Goal: Find specific page/section: Find specific page/section

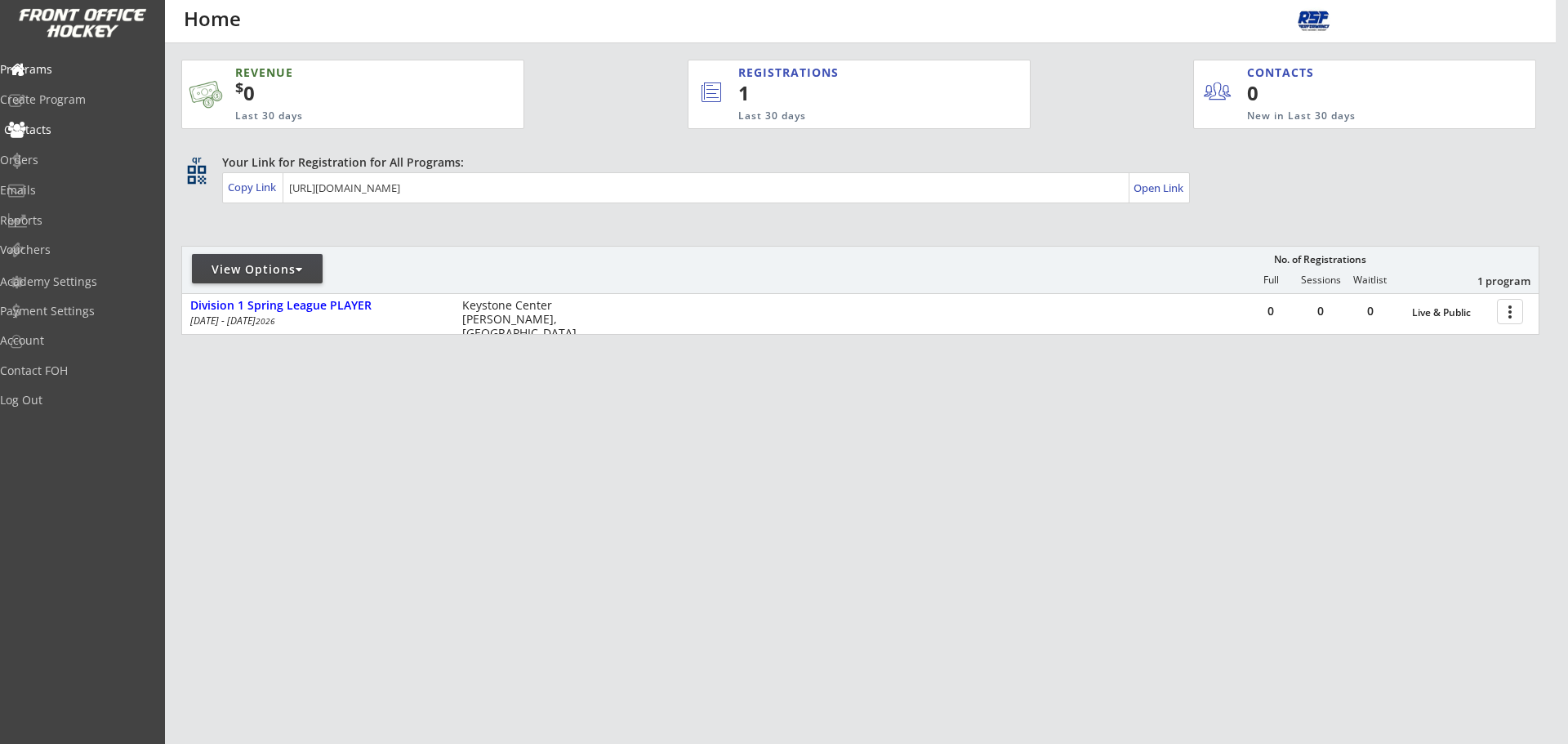
click at [72, 134] on div "Contacts" at bounding box center [78, 130] width 147 height 12
select select ""Players""
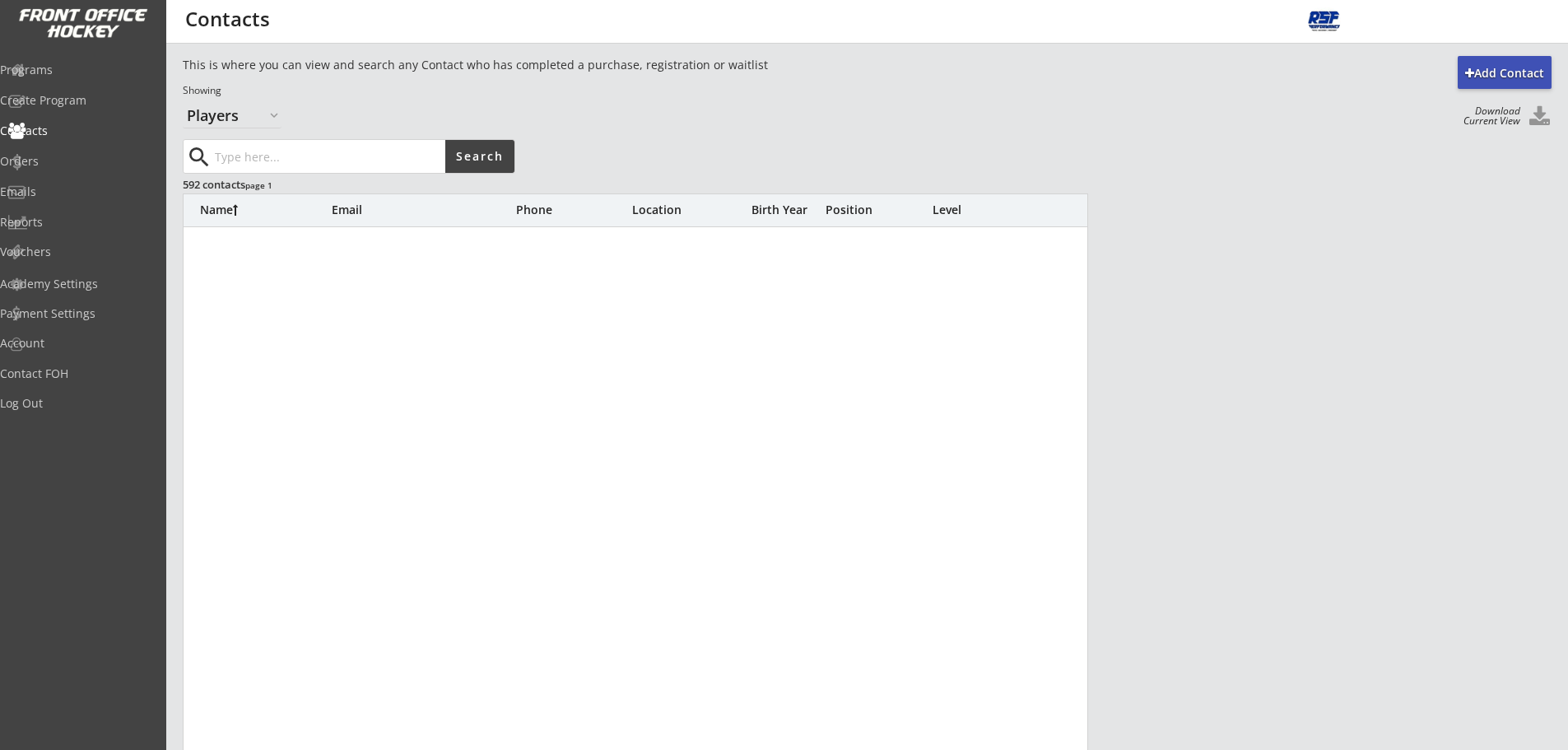
click at [254, 162] on input "input" at bounding box center [327, 156] width 234 height 33
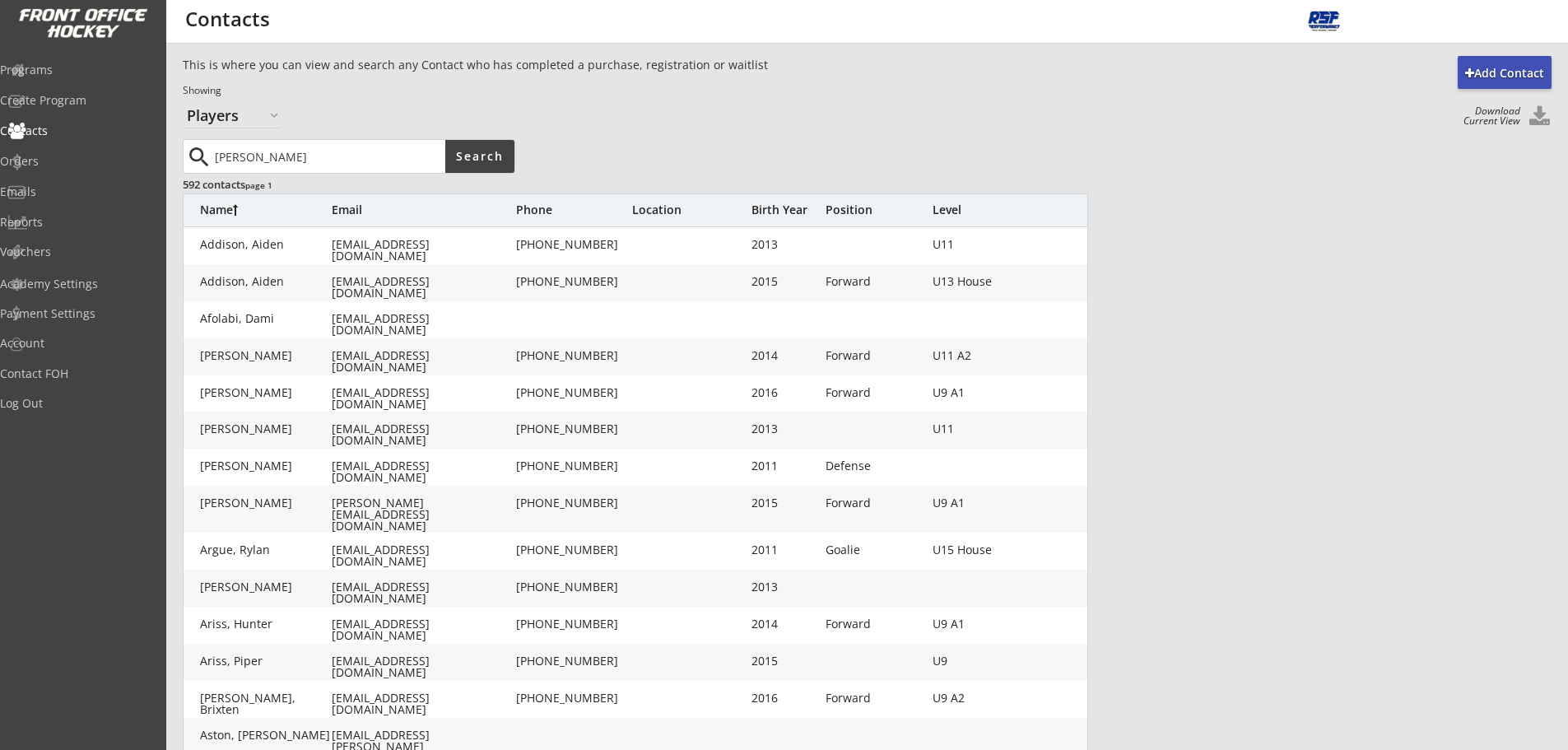
type input "[PERSON_NAME]"
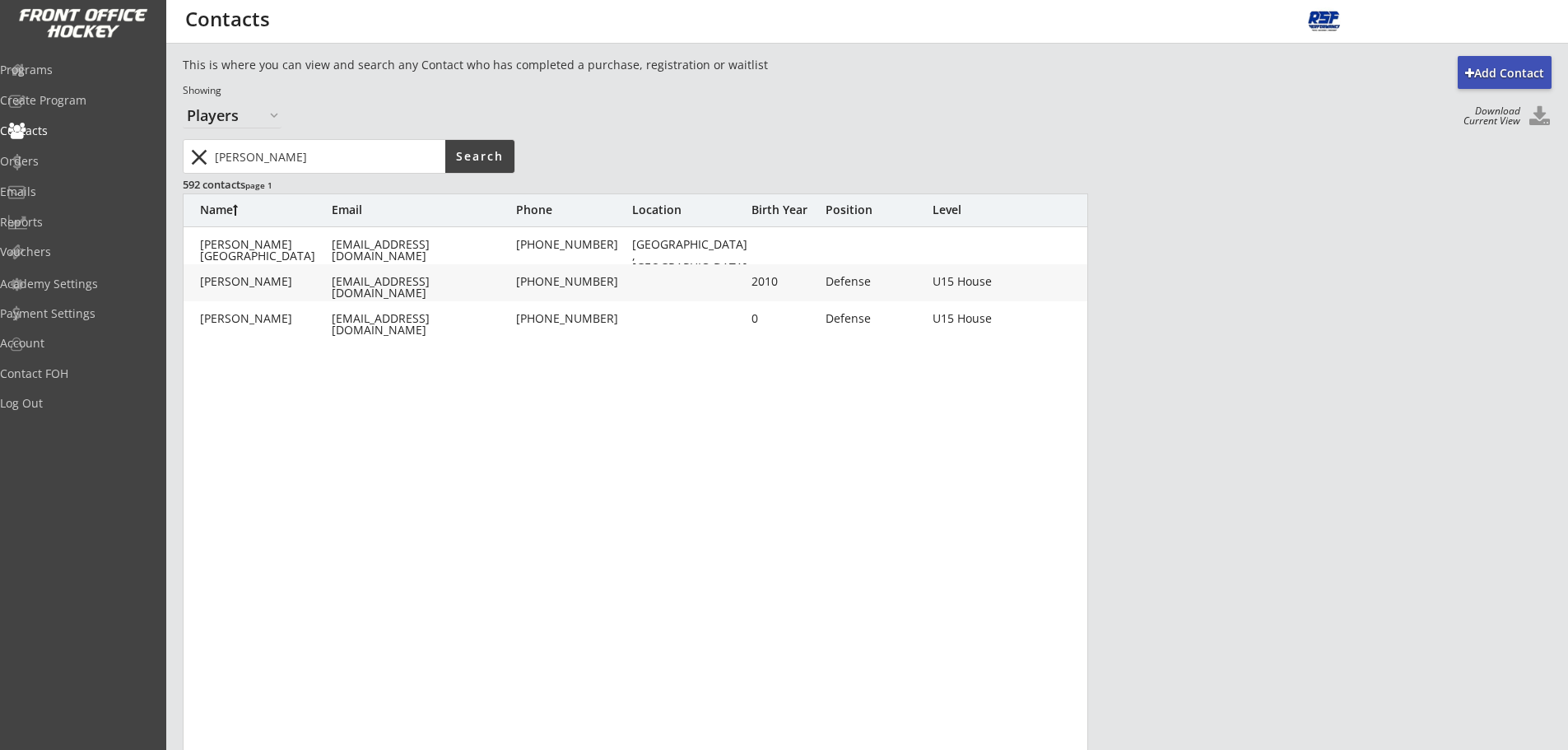
click at [216, 154] on input "input" at bounding box center [327, 156] width 234 height 33
click at [177, 157] on div "Add Contact This is where you can view and search any Contact who has completed…" at bounding box center [867, 554] width 1402 height 997
click at [203, 154] on button "close" at bounding box center [198, 156] width 27 height 26
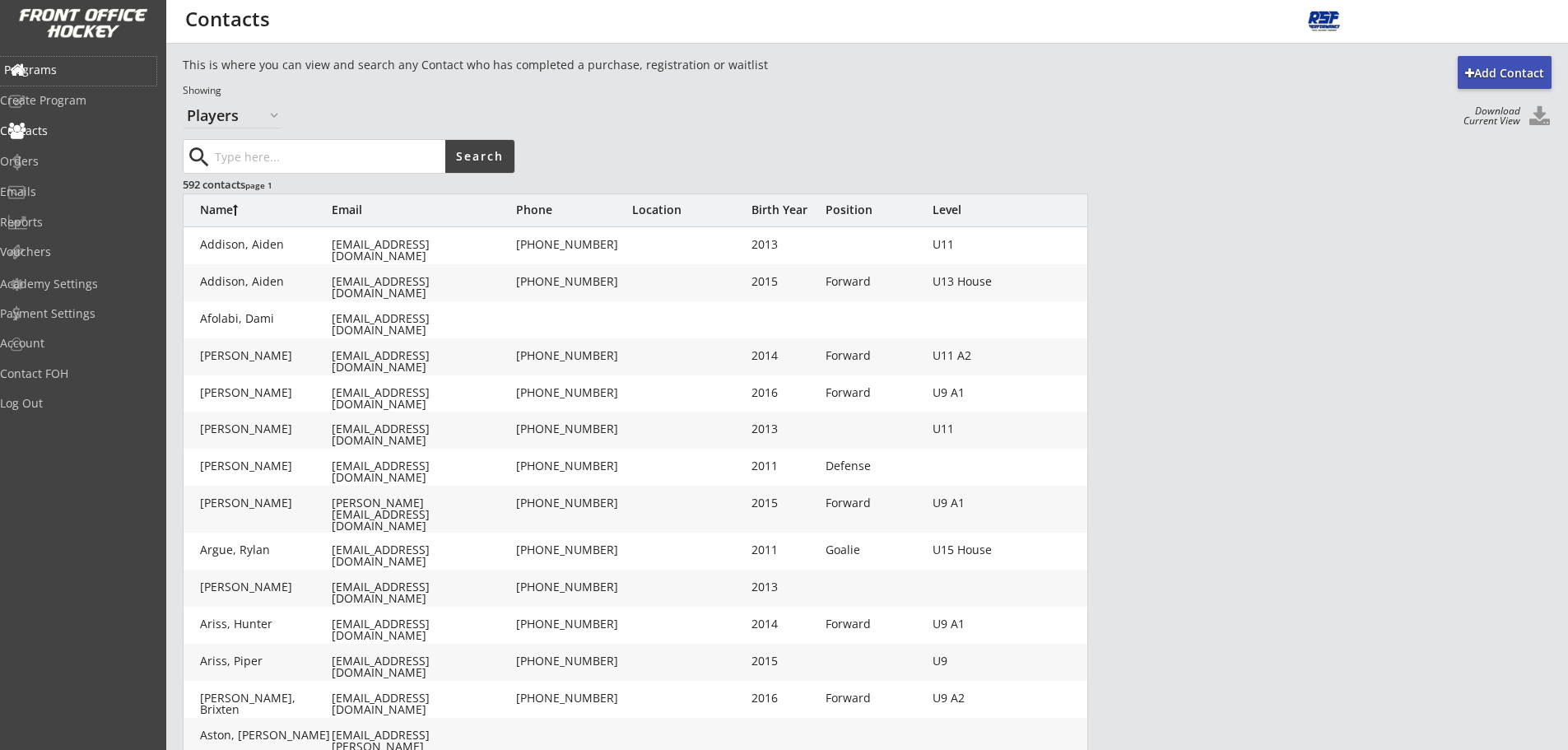
click at [75, 66] on div "Programs" at bounding box center [78, 70] width 149 height 12
